Goal: Task Accomplishment & Management: Complete application form

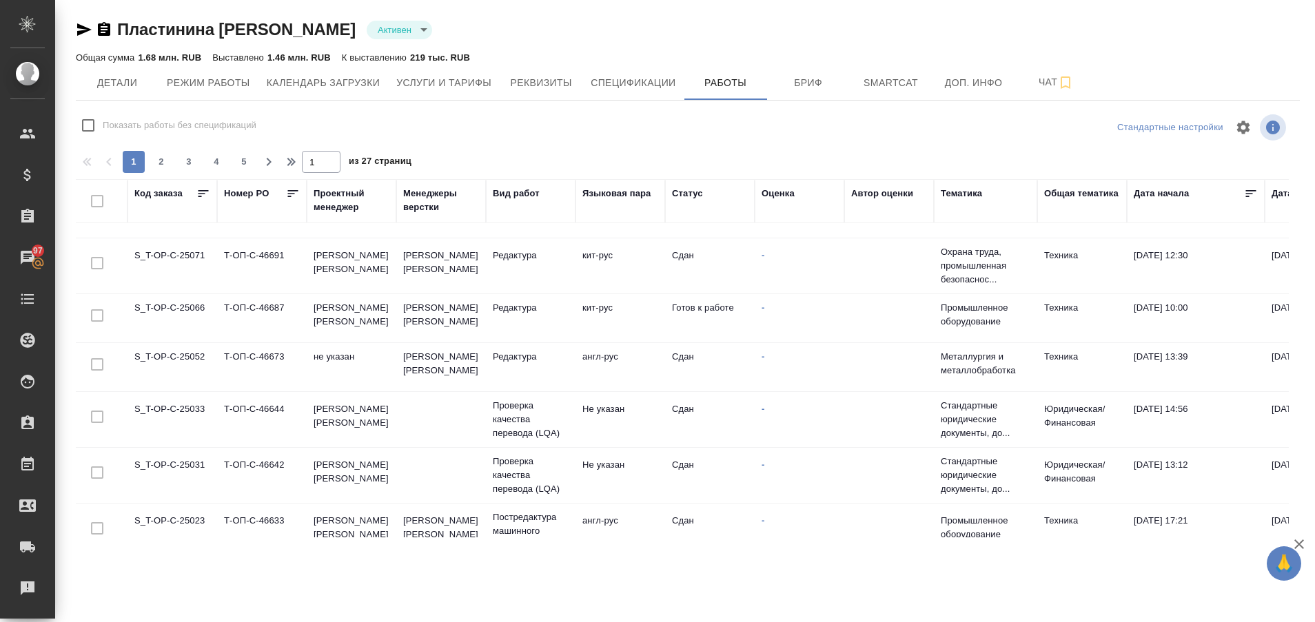
scroll to position [781, 0]
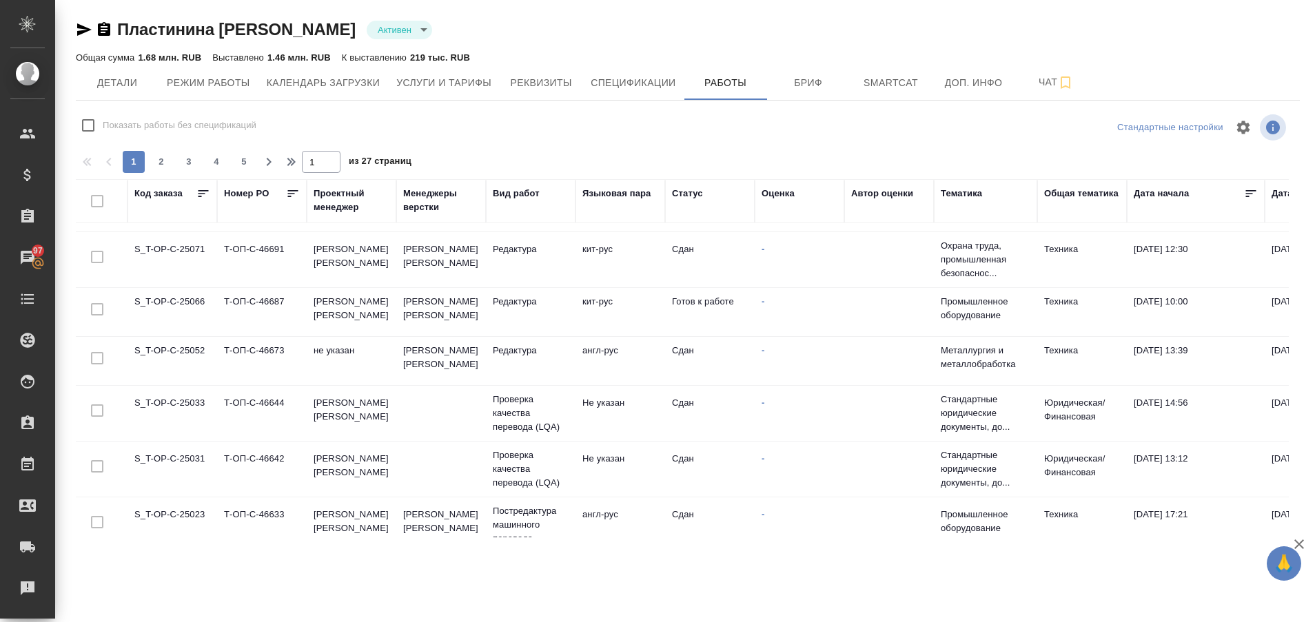
click at [183, 302] on td "S_T-OP-C-25066" at bounding box center [172, 312] width 90 height 48
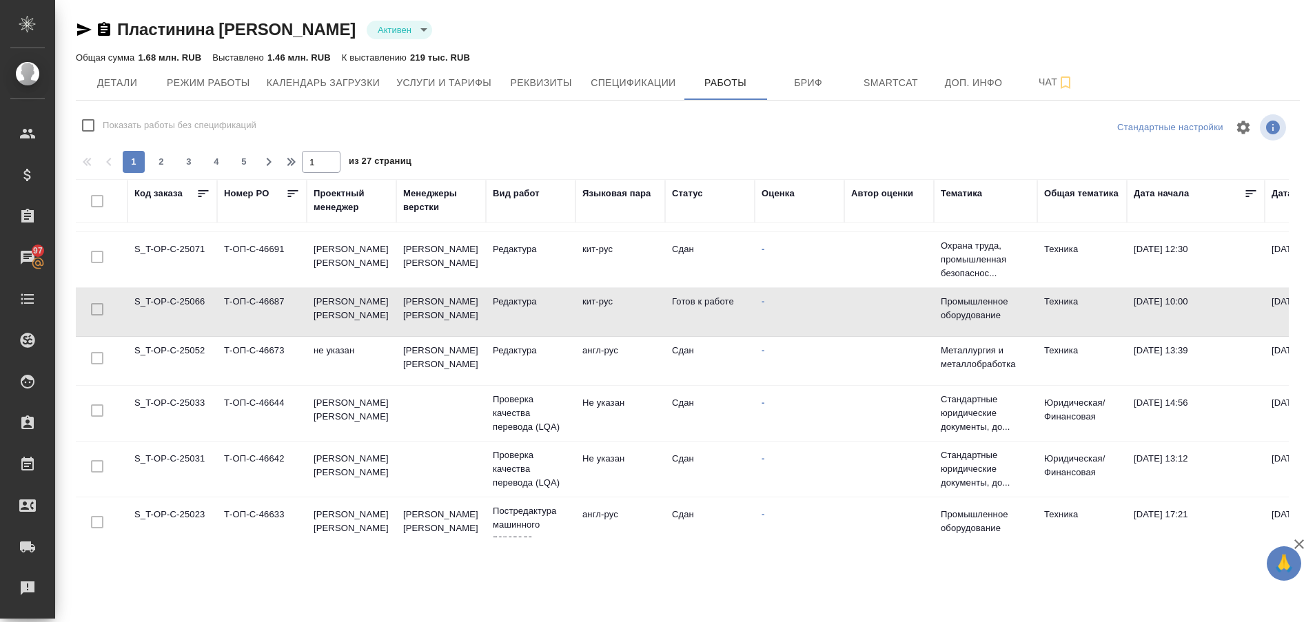
click at [183, 302] on td "S_T-OP-C-25066" at bounding box center [172, 312] width 90 height 48
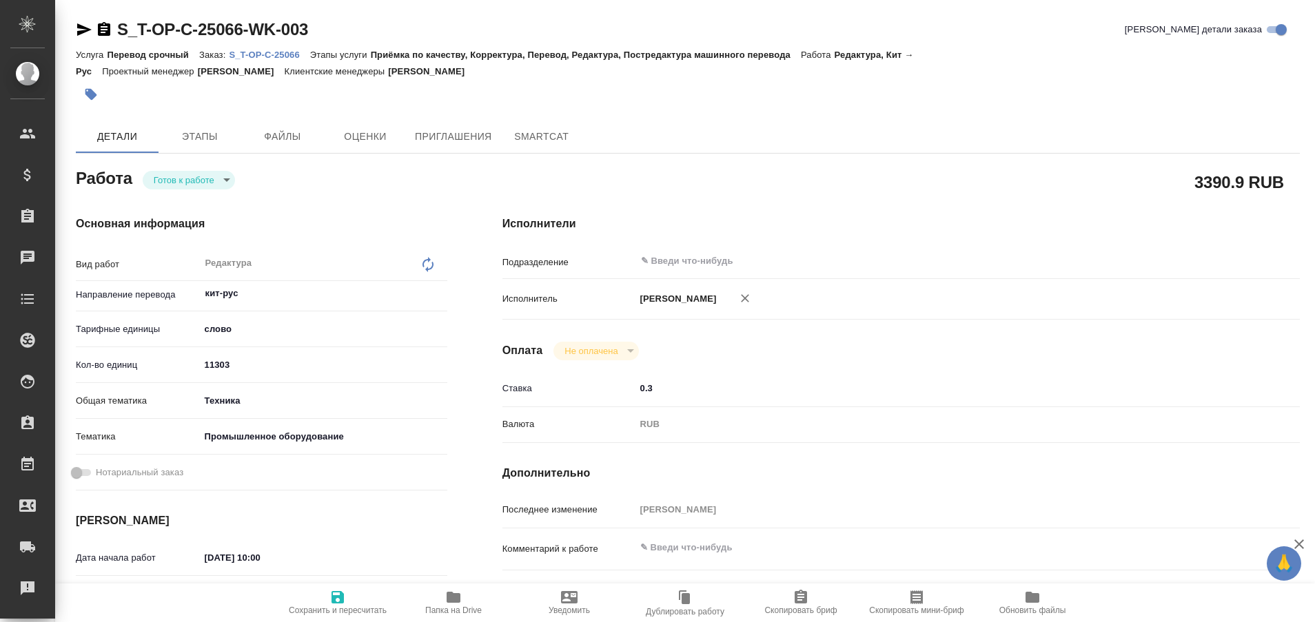
type textarea "x"
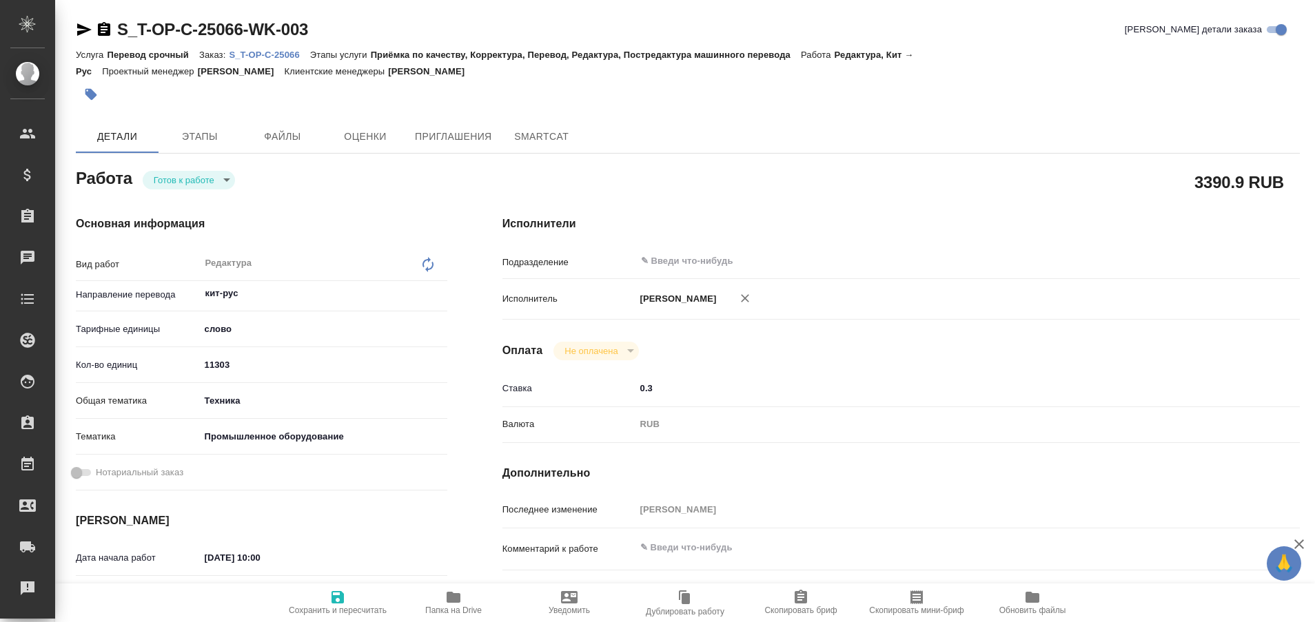
type textarea "x"
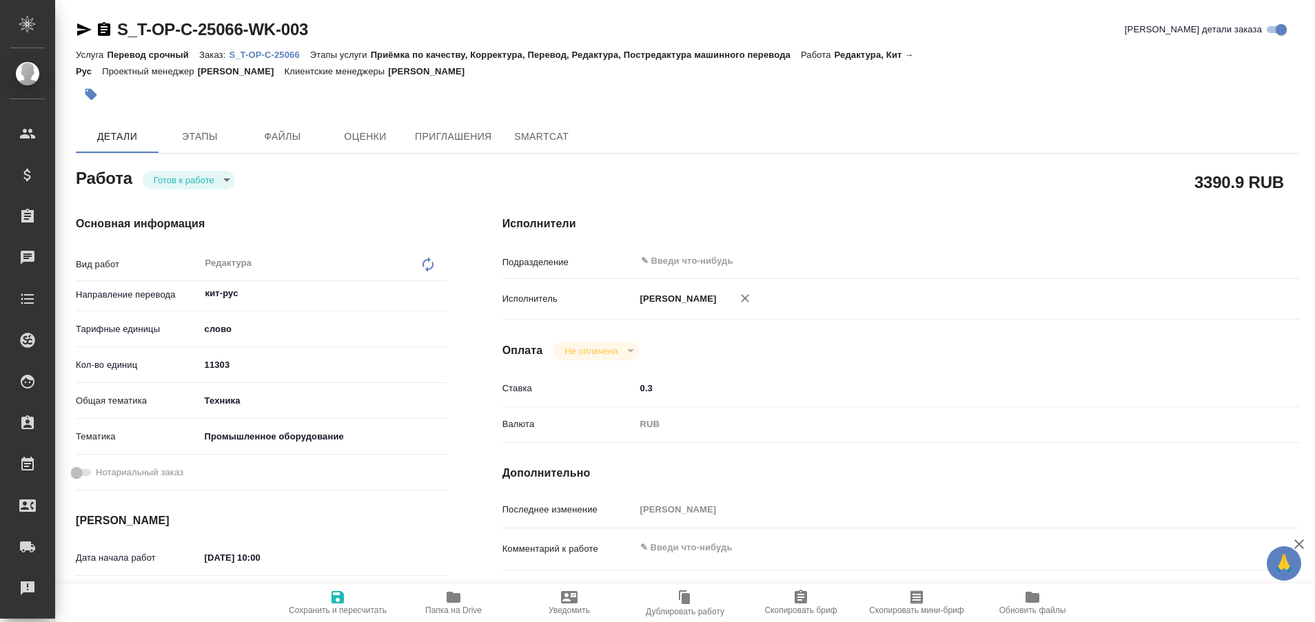
type textarea "x"
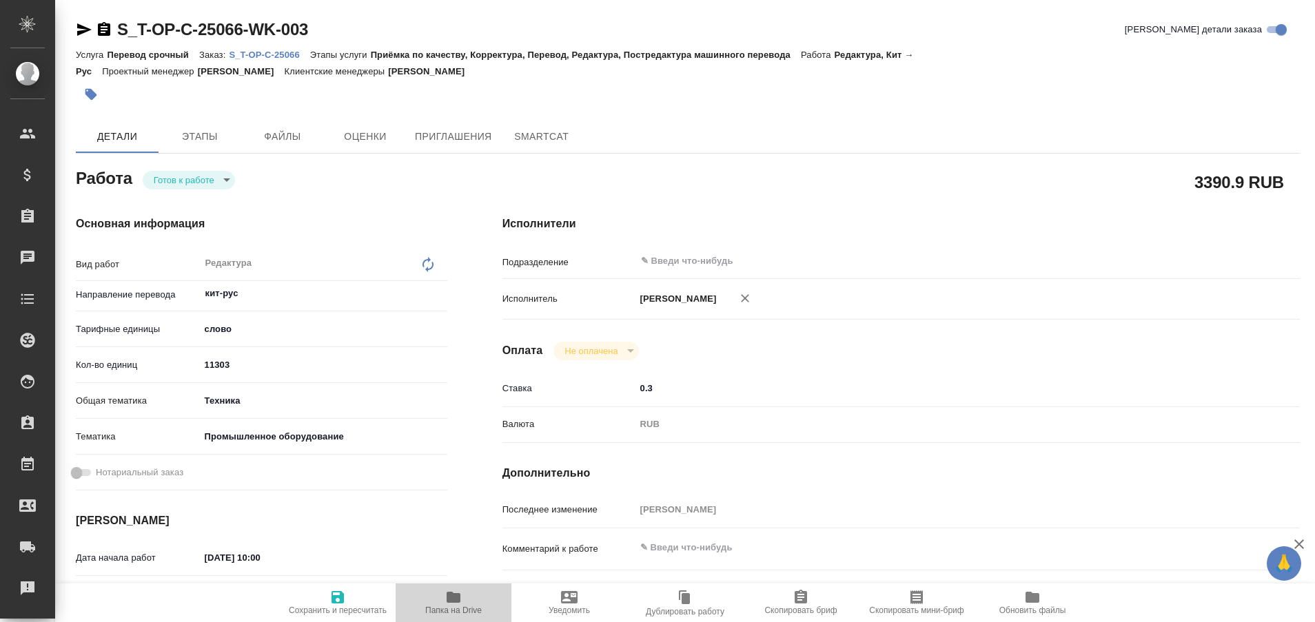
click at [457, 601] on icon "button" at bounding box center [453, 597] width 14 height 11
type textarea "x"
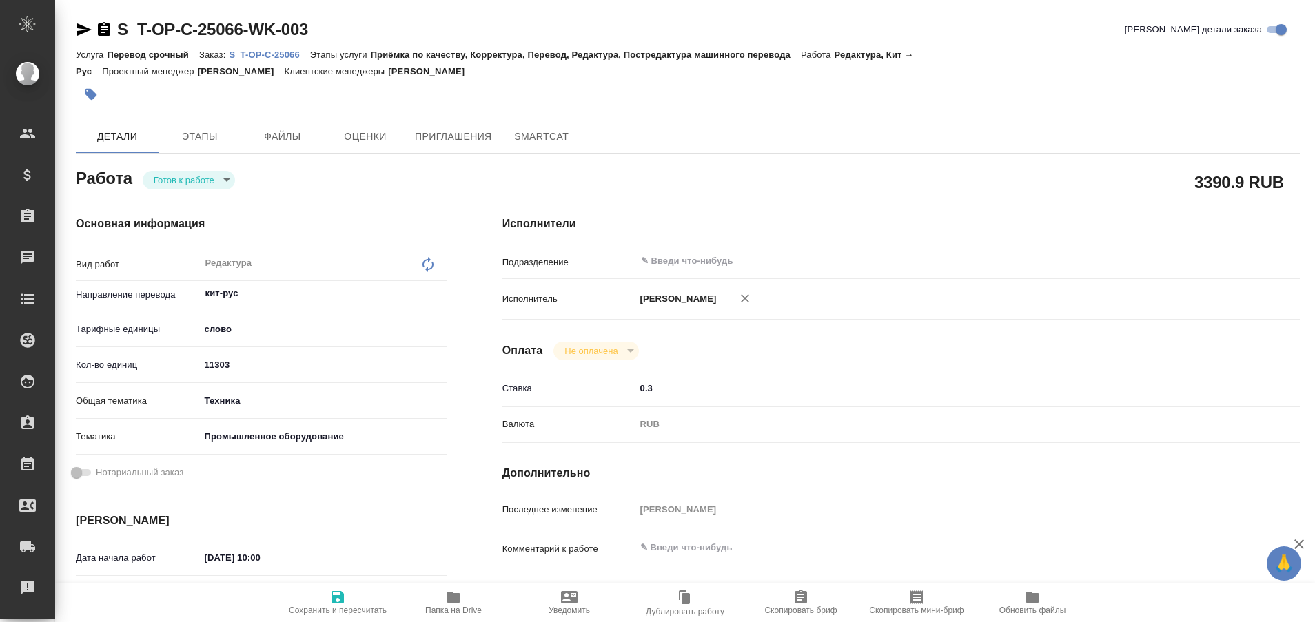
type textarea "x"
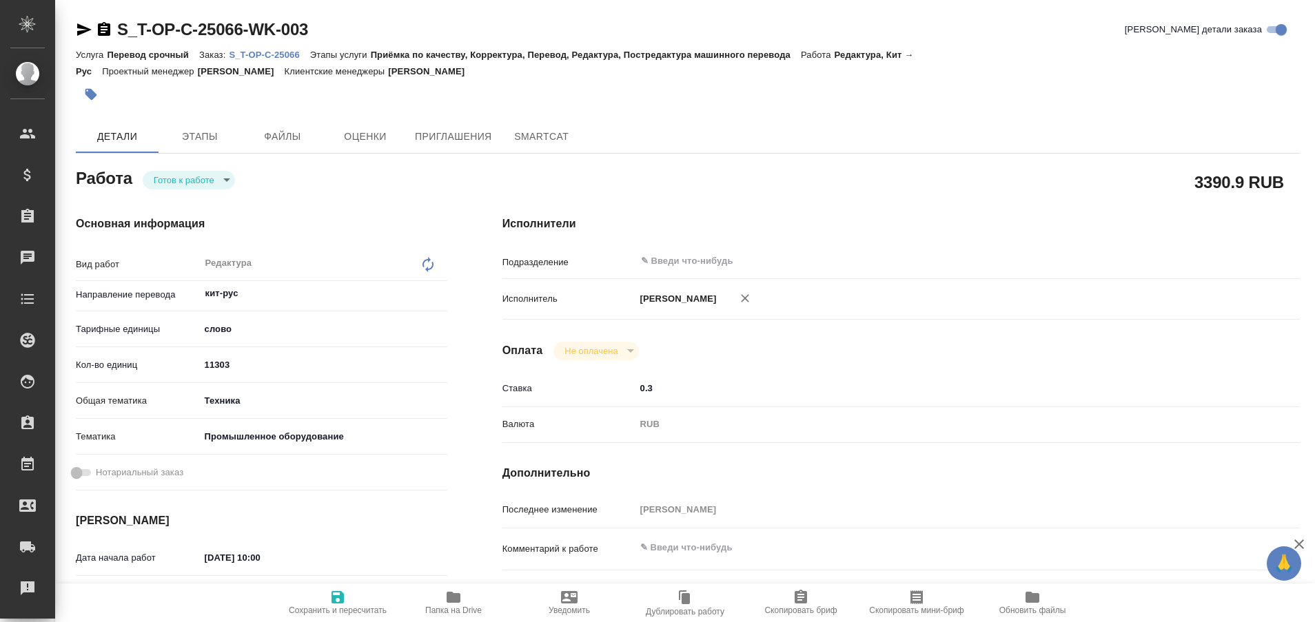
type textarea "x"
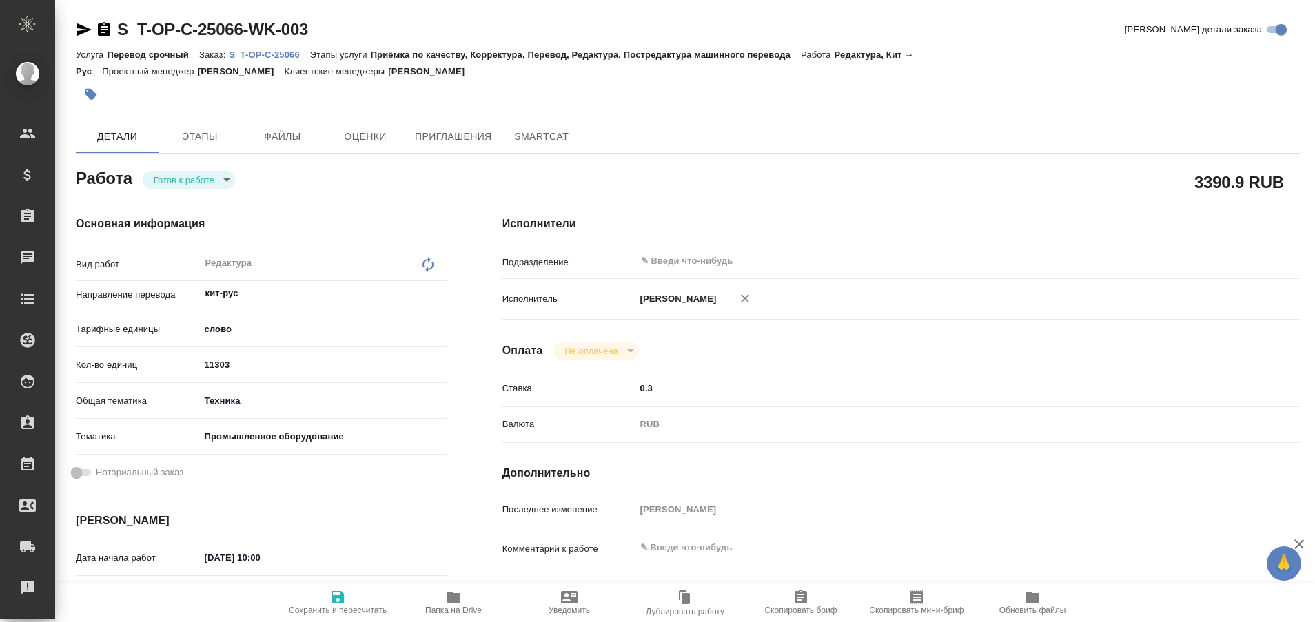
type textarea "x"
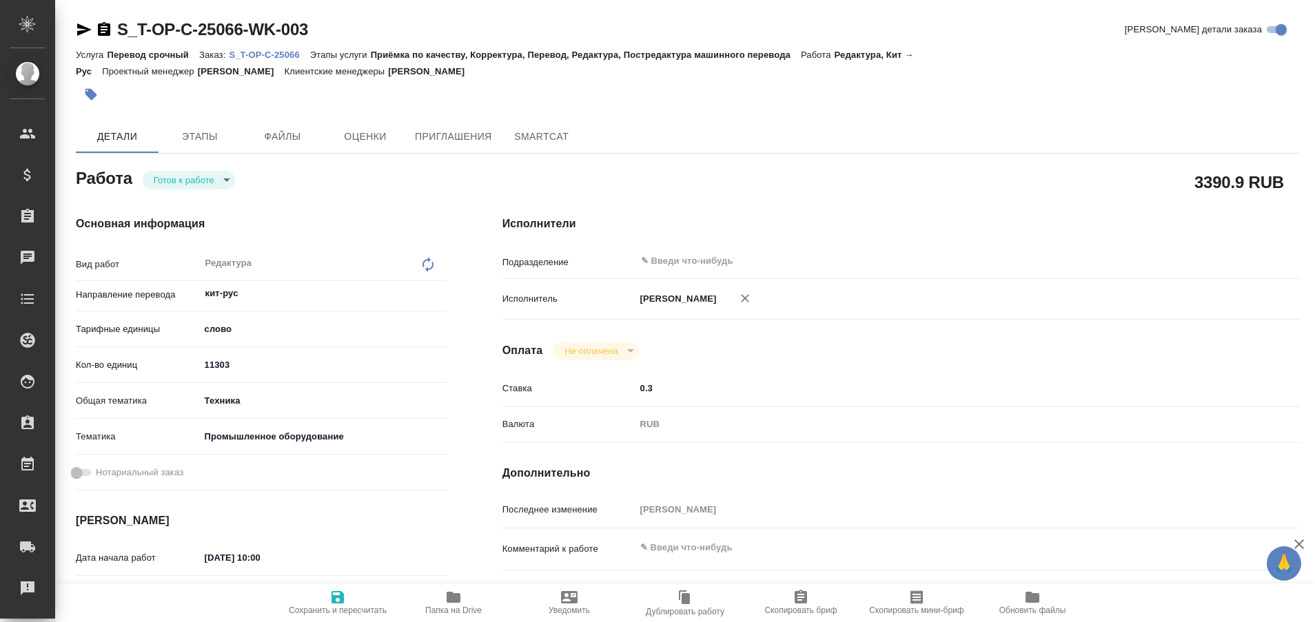
type textarea "x"
click at [451, 609] on span "Папка на Drive" at bounding box center [453, 611] width 56 height 10
type textarea "x"
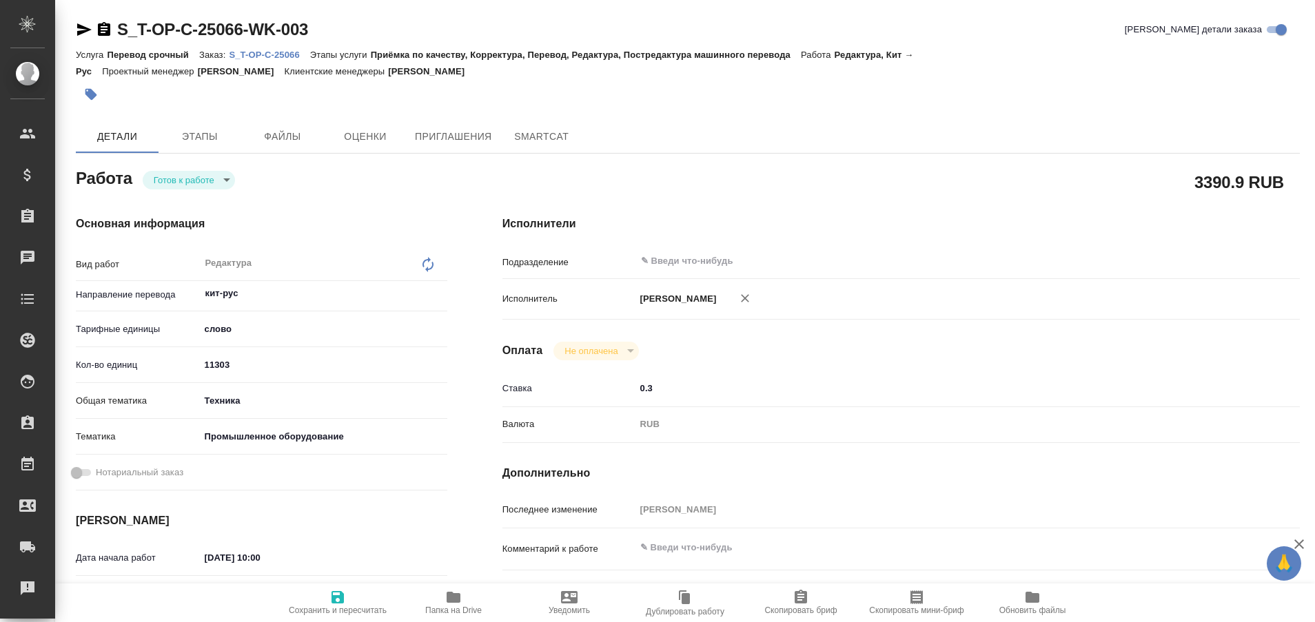
type textarea "x"
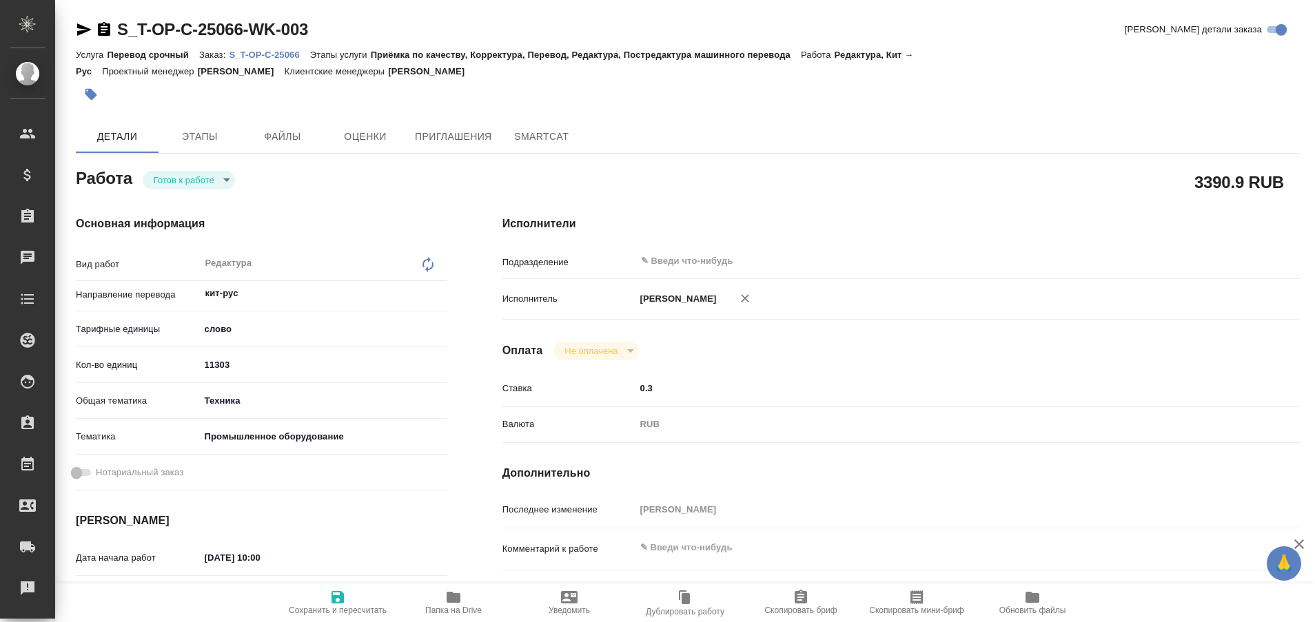
type textarea "x"
